Goal: Book appointment/travel/reservation

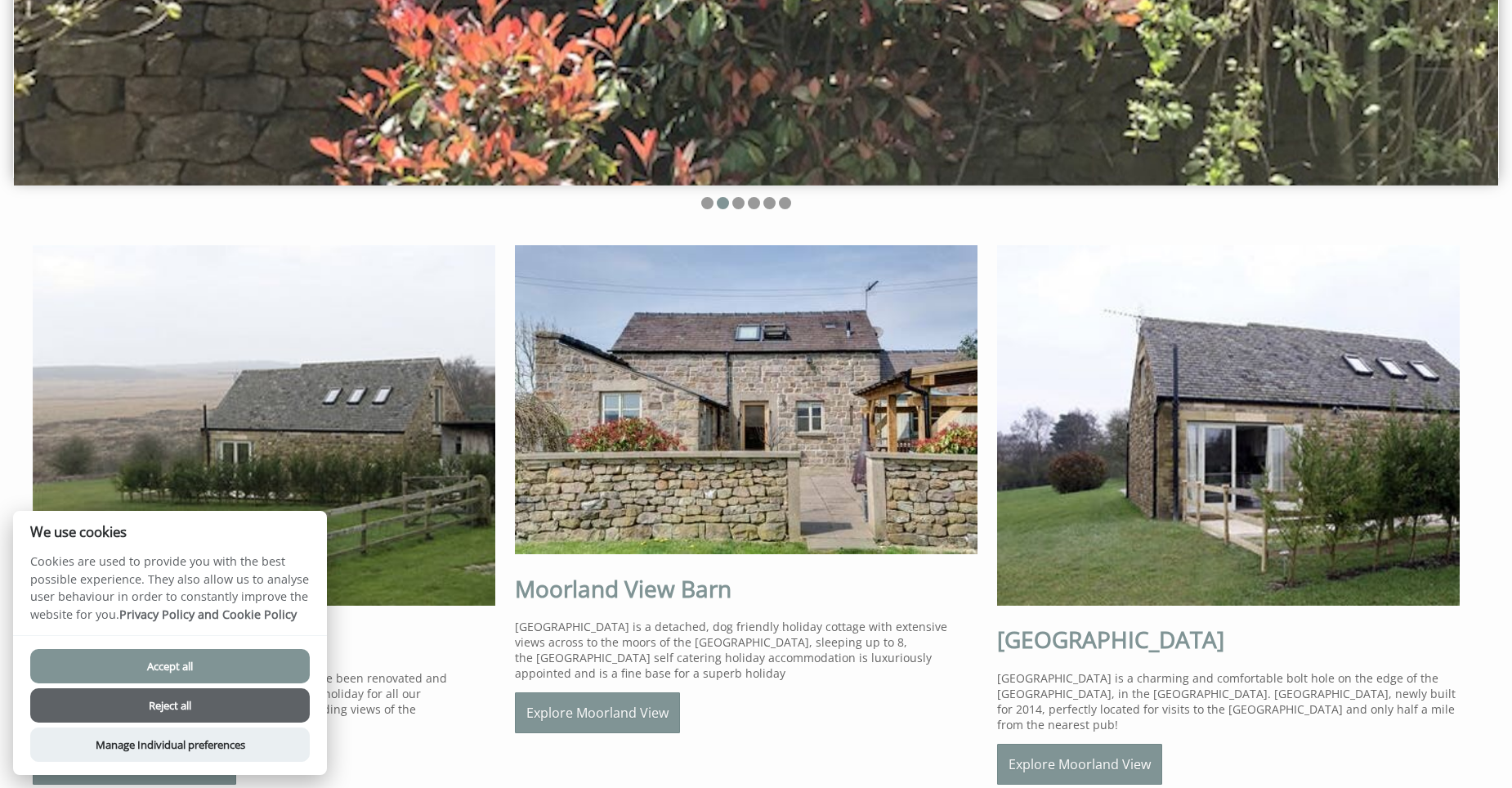
scroll to position [490, 0]
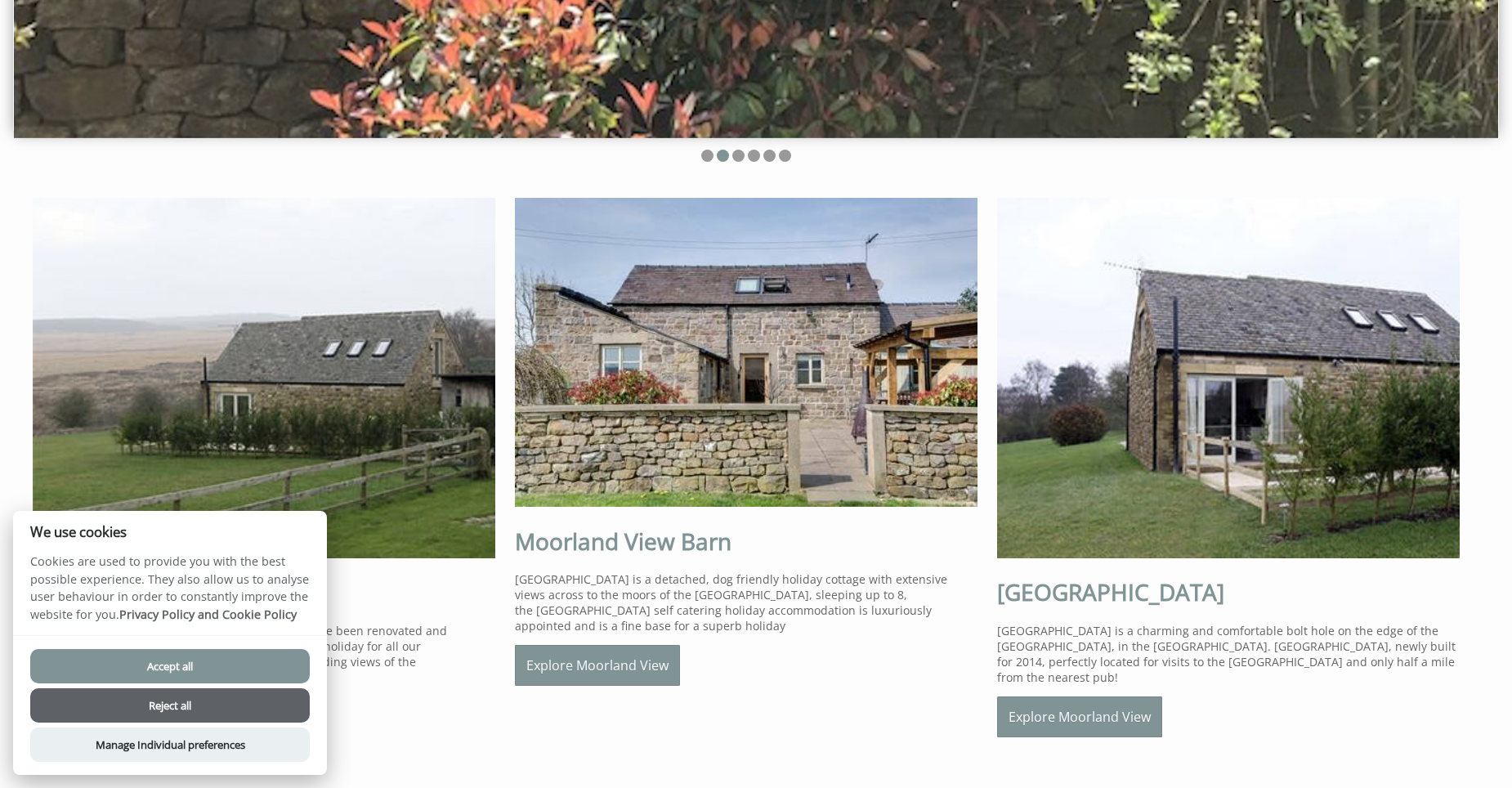
click at [217, 671] on button "Accept all" at bounding box center [170, 667] width 279 height 35
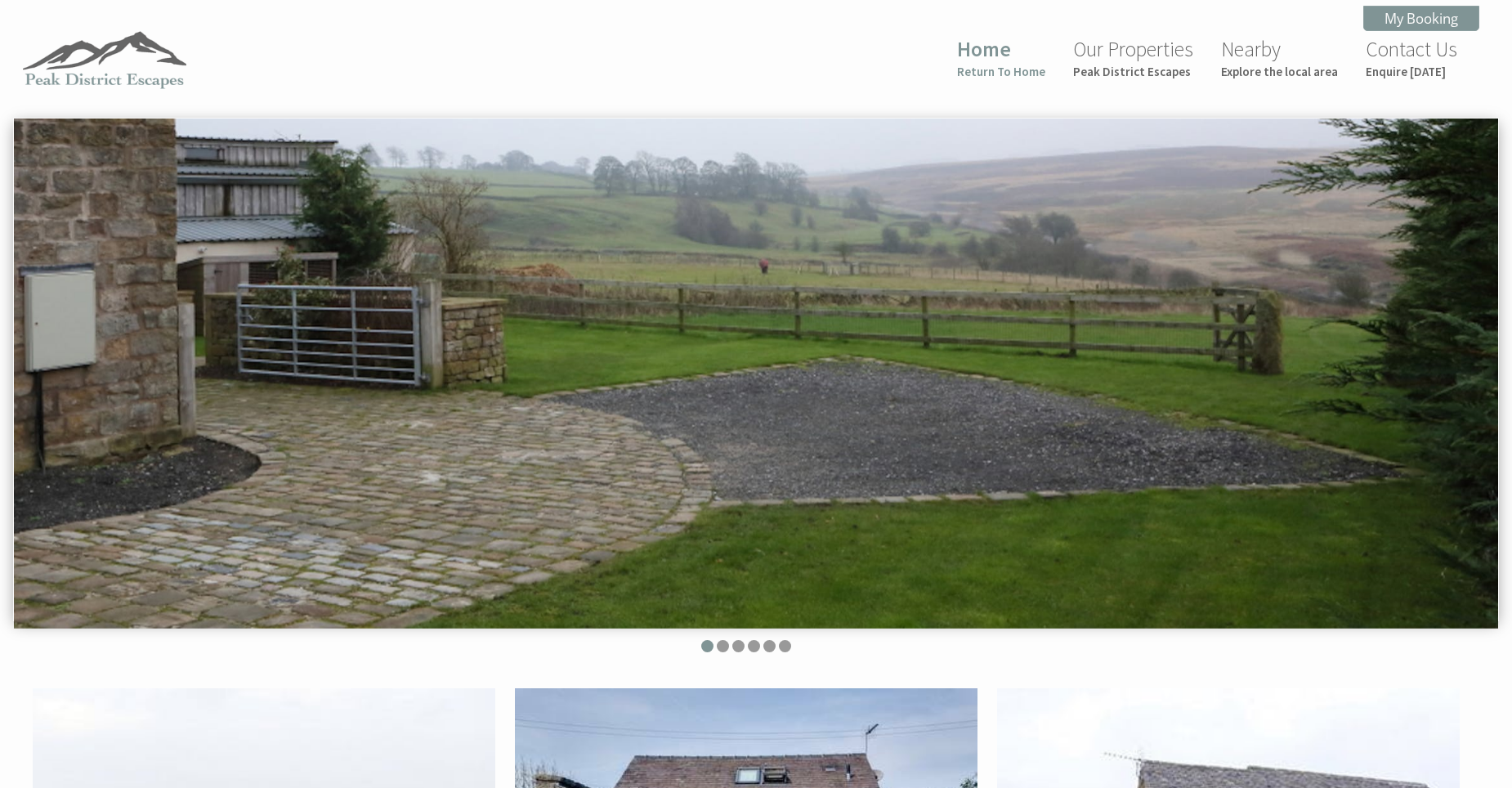
scroll to position [490, 0]
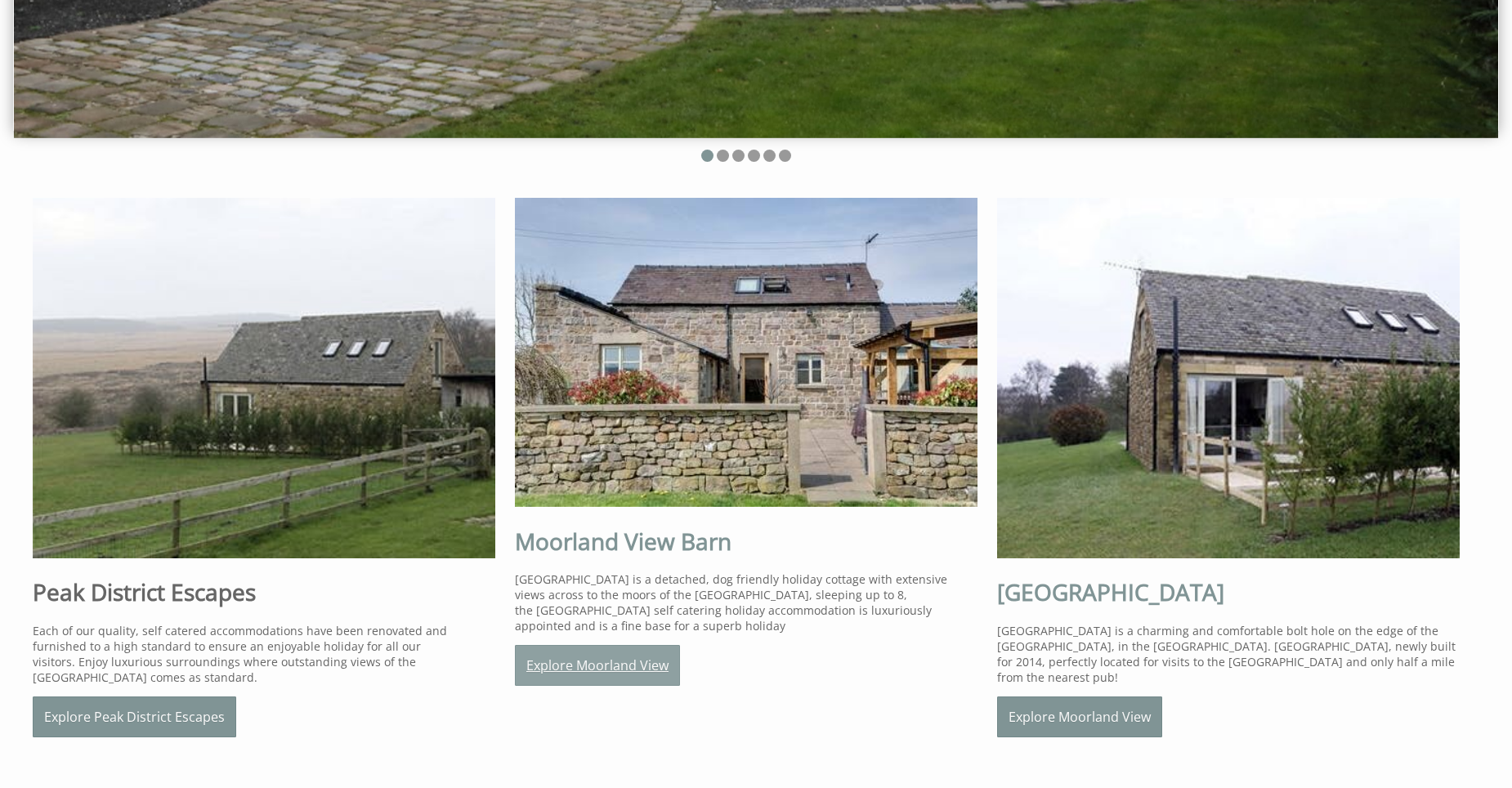
click at [655, 658] on link "Explore Moorland View" at bounding box center [597, 665] width 165 height 41
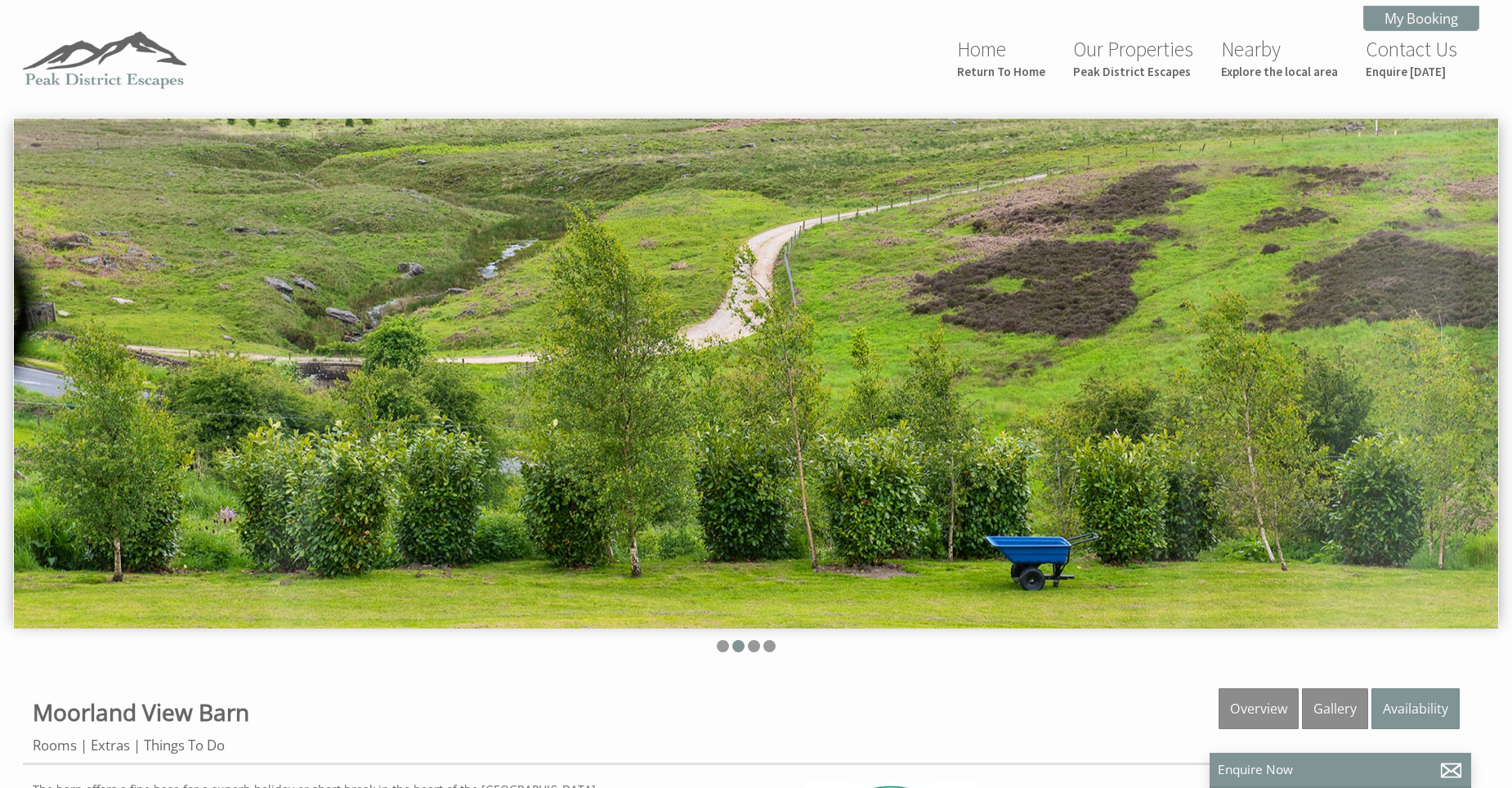
click at [1392, 398] on img at bounding box center [756, 374] width 1484 height 510
click at [687, 314] on img at bounding box center [756, 374] width 1484 height 510
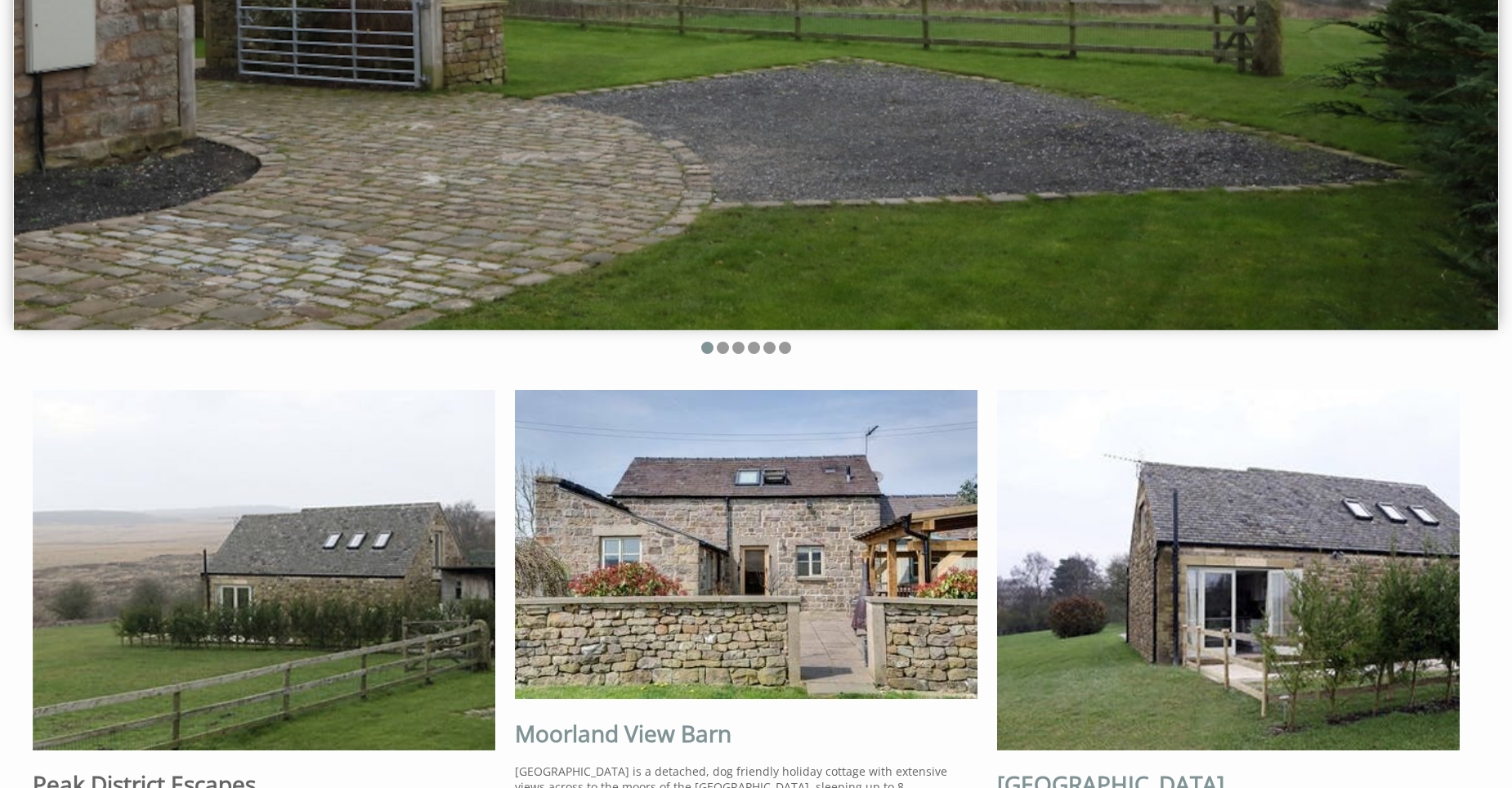
scroll to position [490, 0]
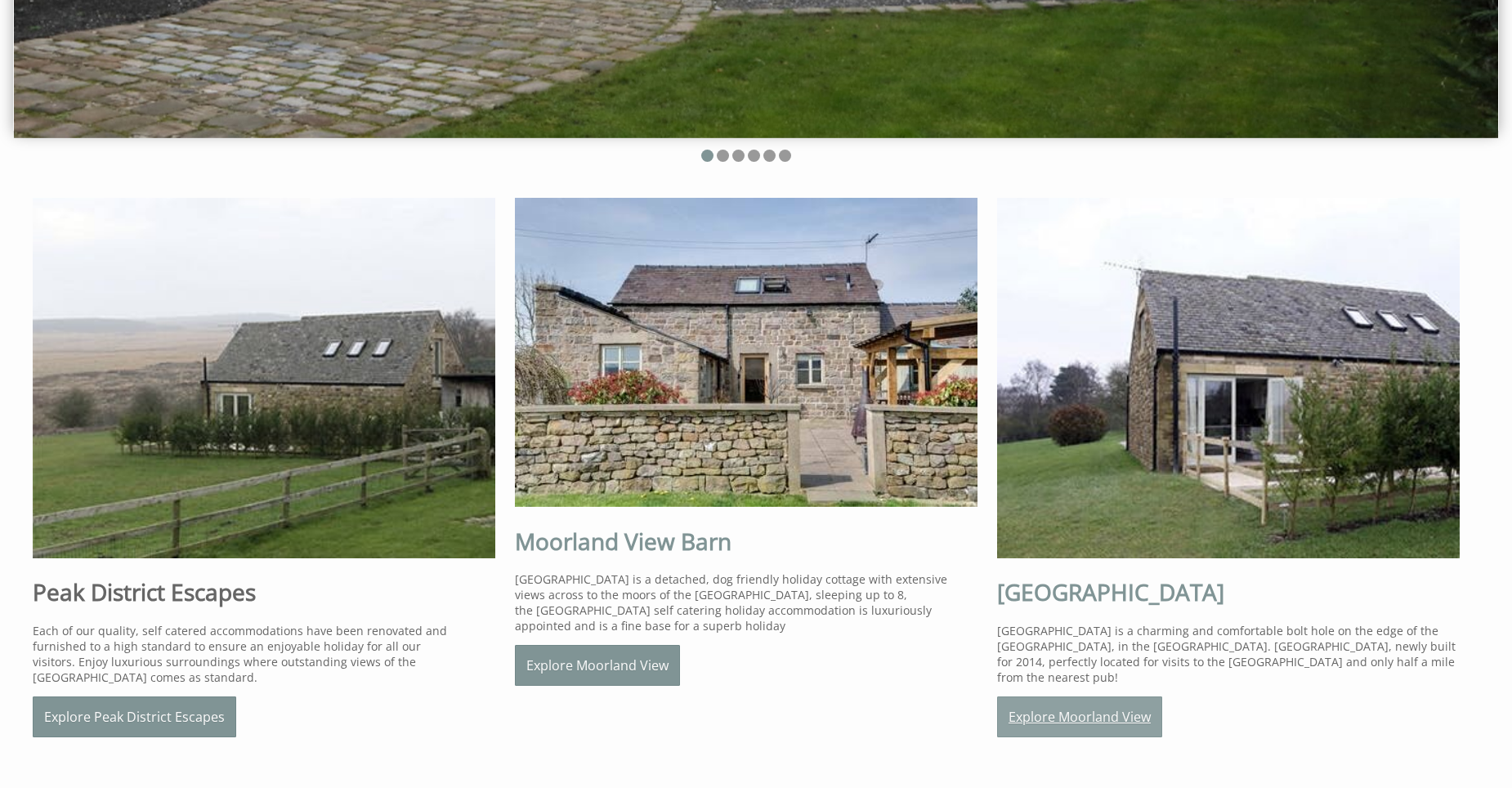
click at [1093, 717] on link "Explore Moorland View" at bounding box center [1080, 716] width 165 height 41
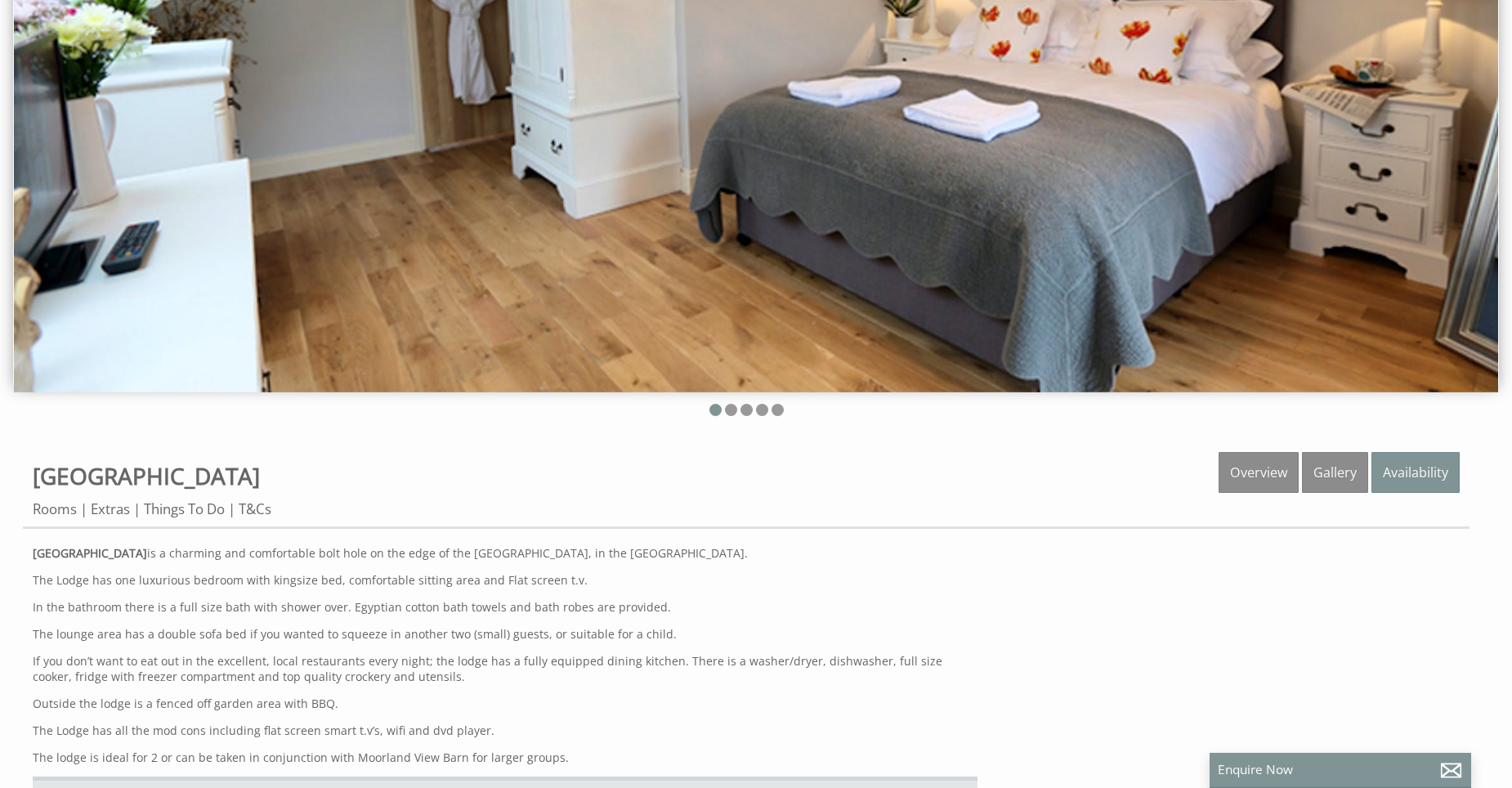
scroll to position [245, 0]
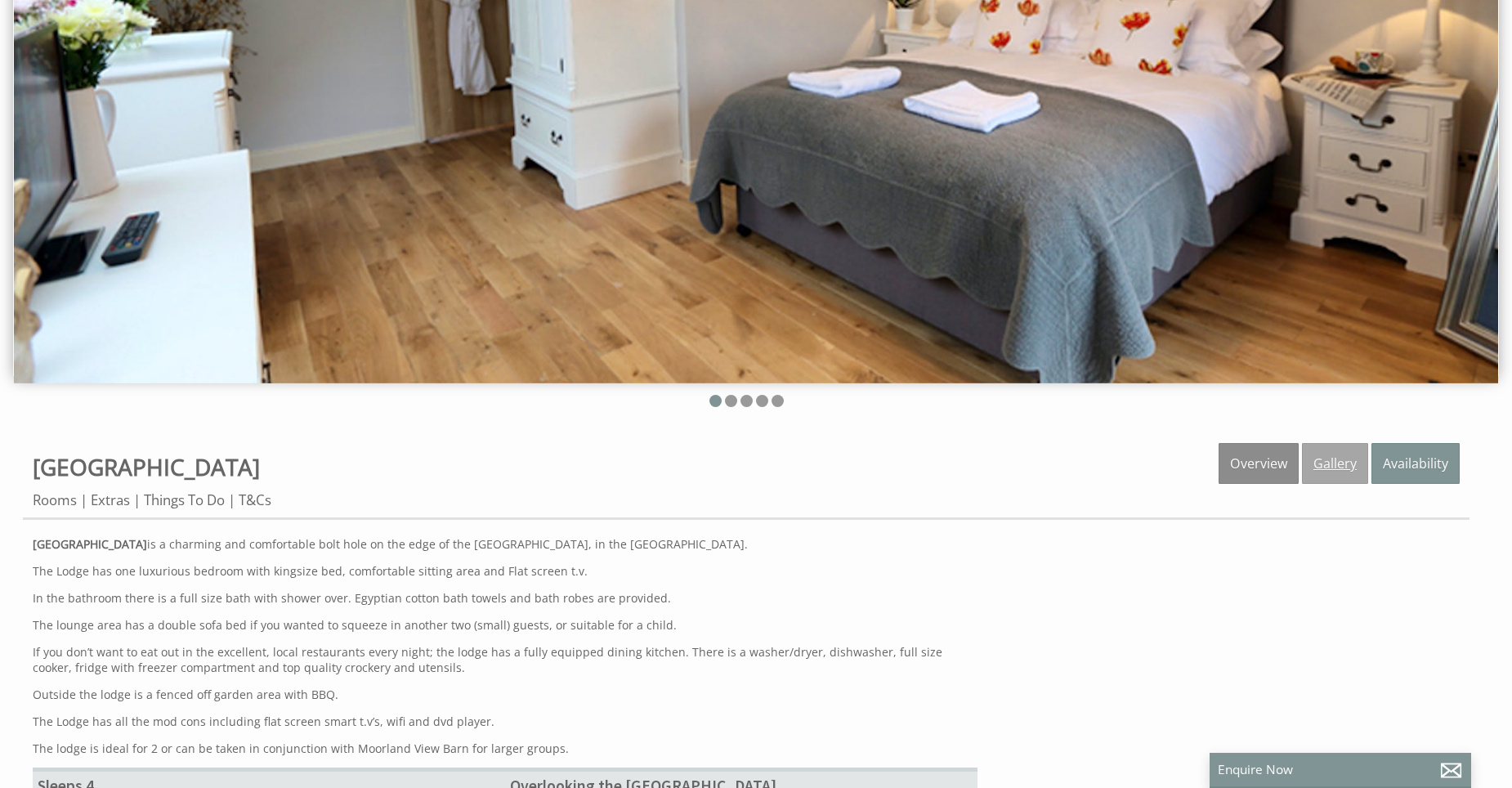
click at [1332, 467] on link "Gallery" at bounding box center [1335, 463] width 66 height 41
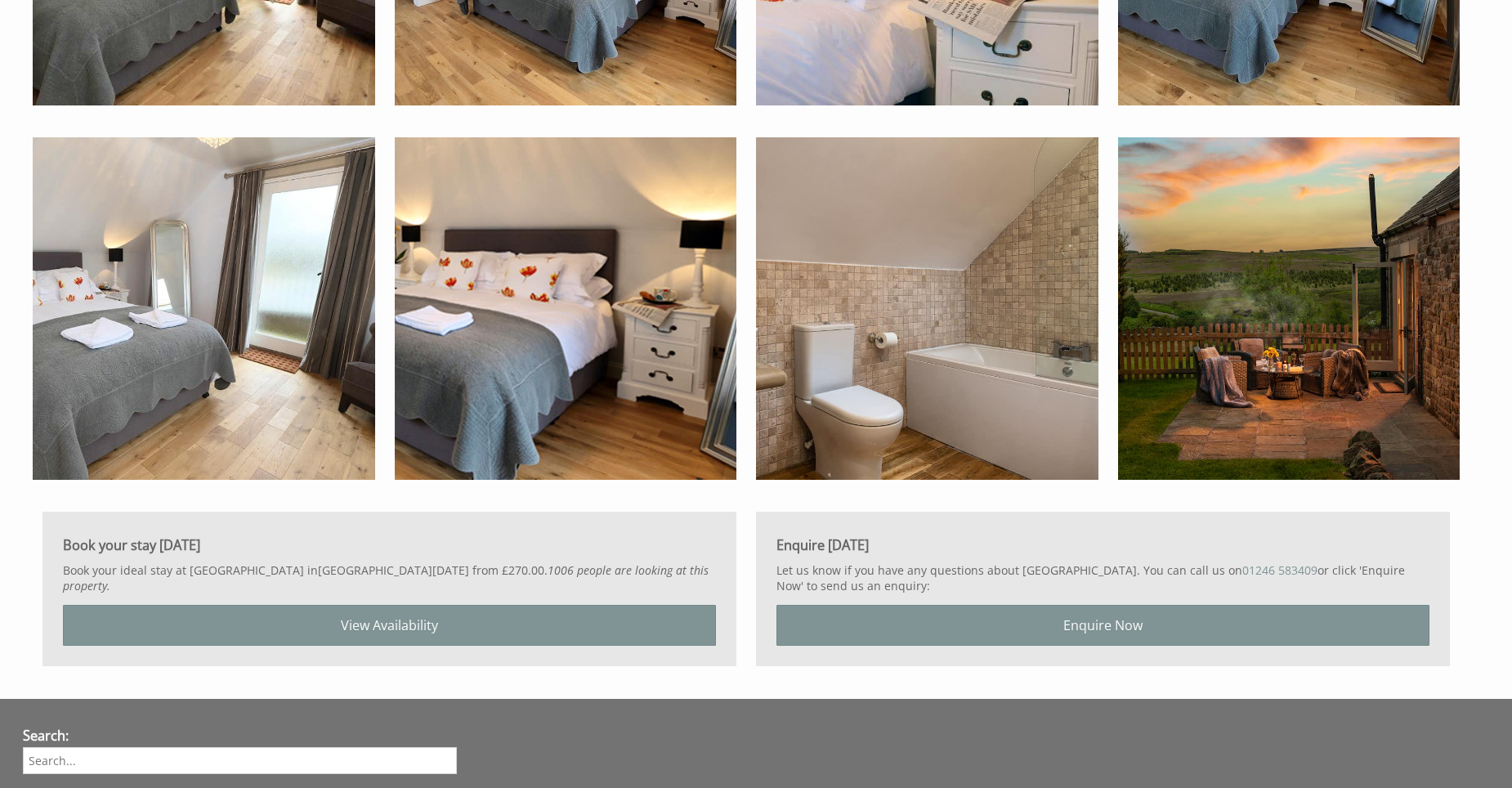
scroll to position [1759, 0]
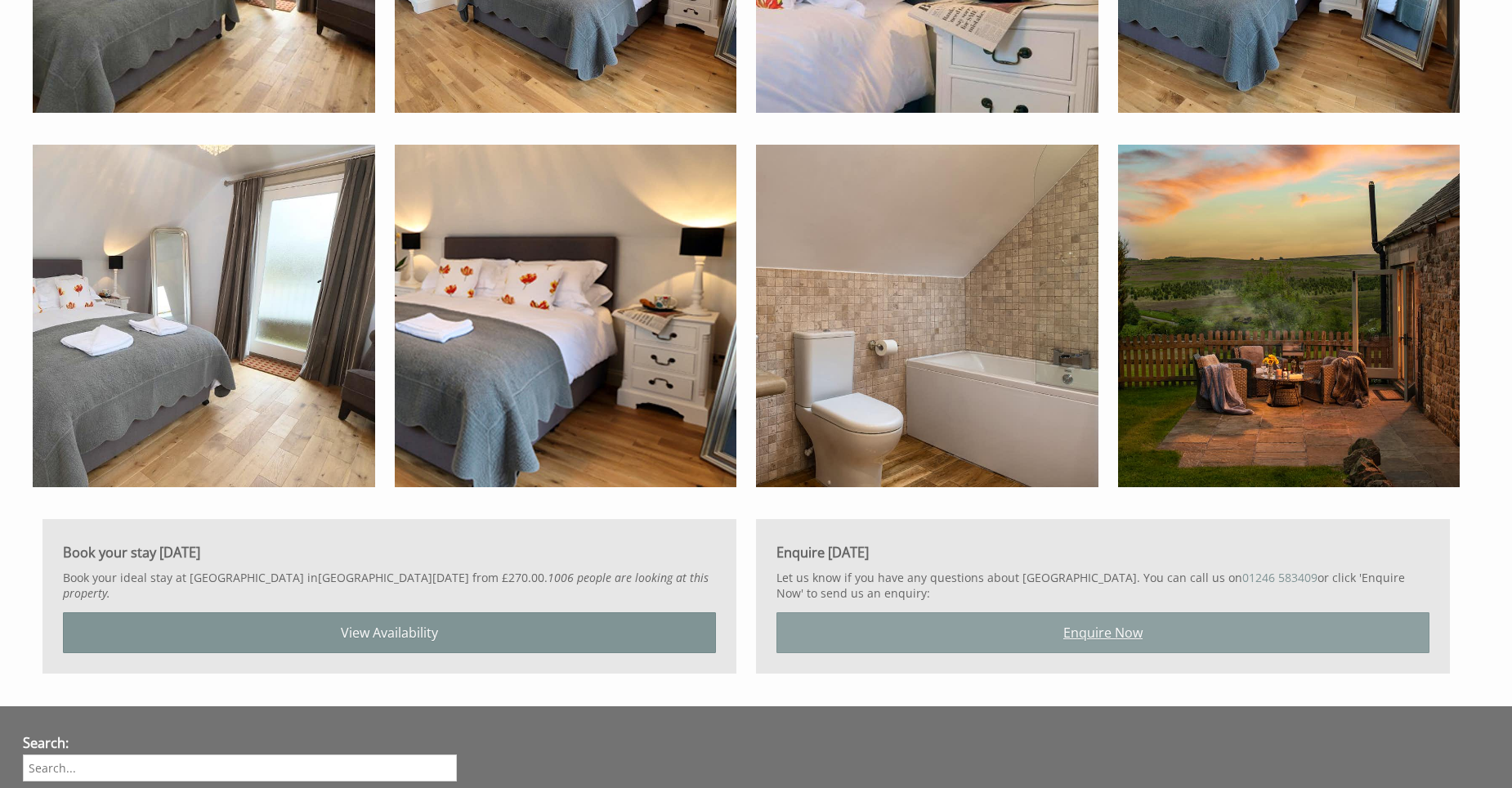
click at [1095, 627] on link "Enquire Now" at bounding box center [1103, 632] width 653 height 41
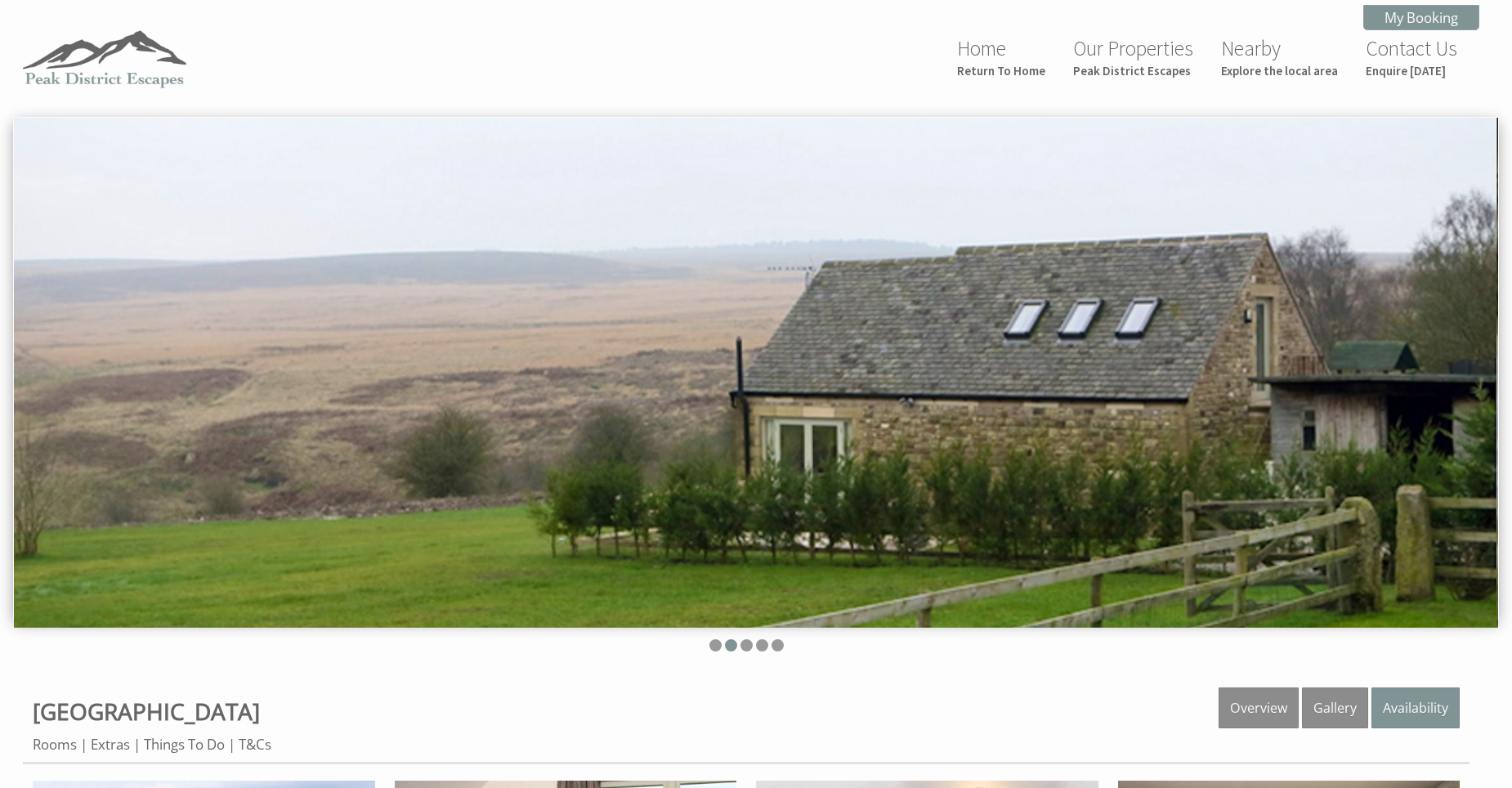
scroll to position [0, 0]
click at [1417, 16] on link "My Booking" at bounding box center [1422, 18] width 116 height 25
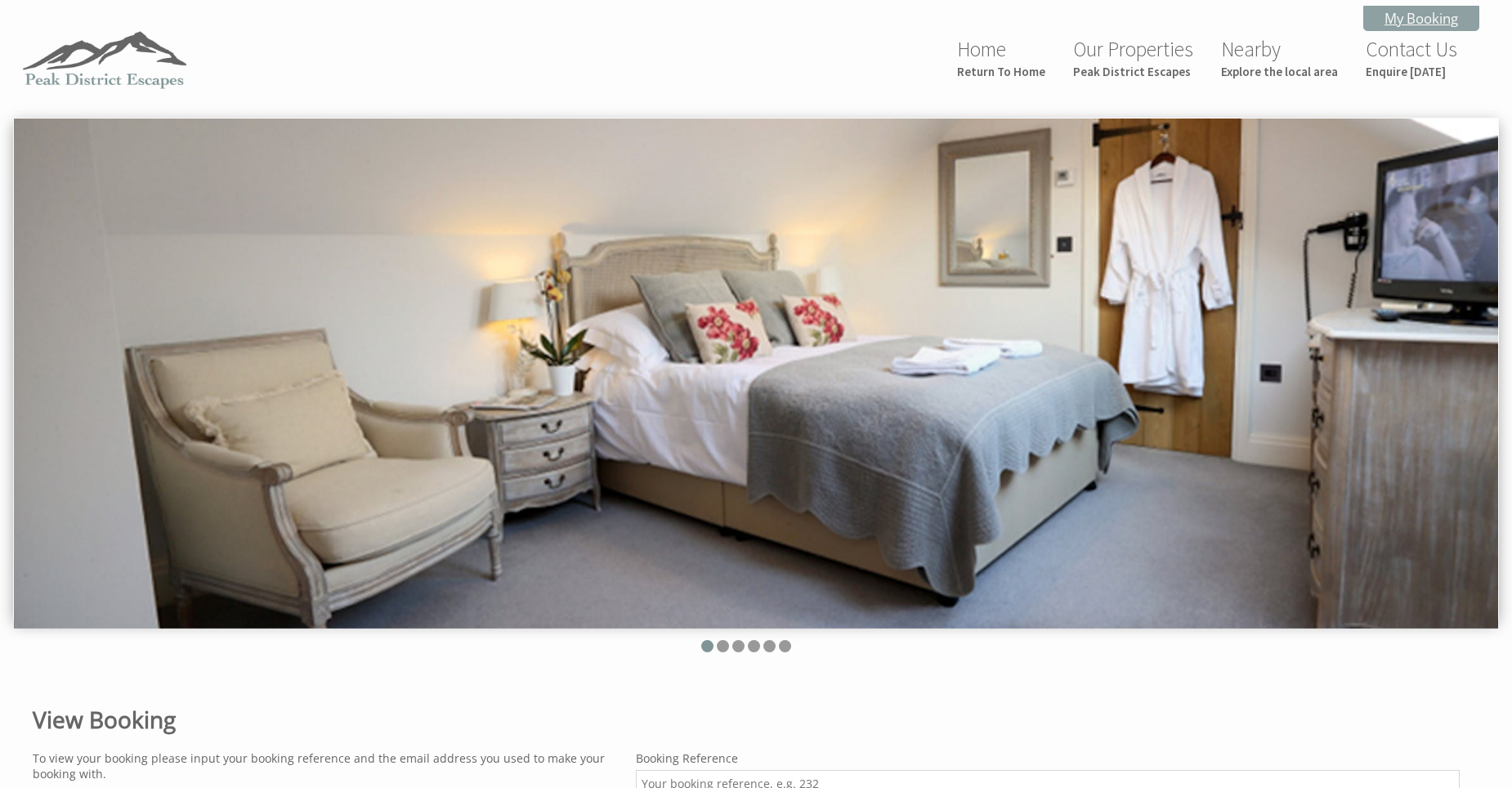
click at [1420, 9] on link "My Booking" at bounding box center [1422, 18] width 116 height 25
